Goal: Navigation & Orientation: Find specific page/section

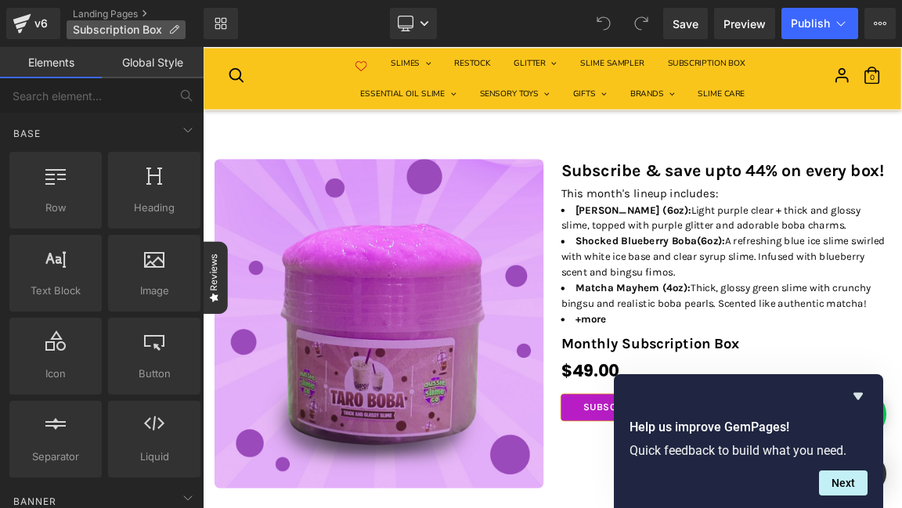
scroll to position [571, 0]
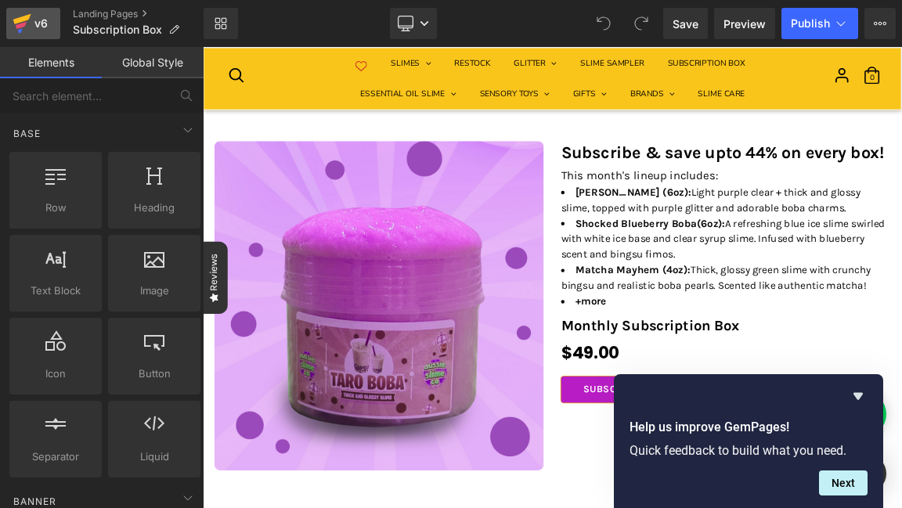
click at [16, 35] on icon at bounding box center [22, 23] width 19 height 39
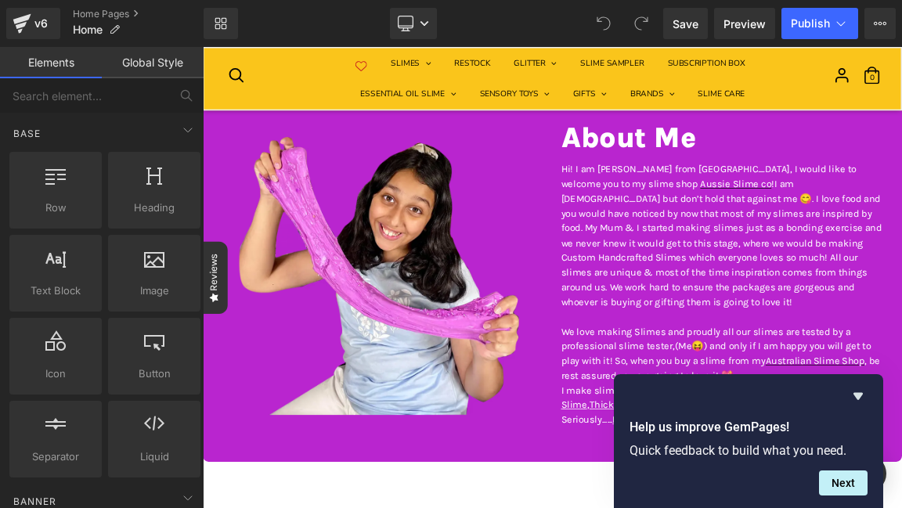
scroll to position [3445, 0]
